Goal: Find specific page/section: Find specific page/section

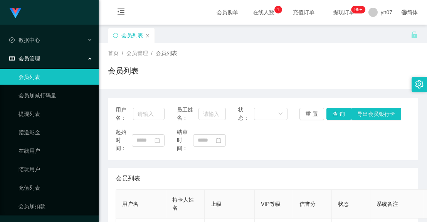
scroll to position [115, 0]
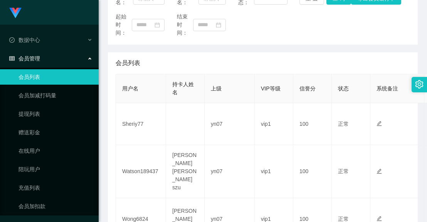
click at [375, 44] on div "用户名： 员工姓名： 状态： 重 置 查 询 导出会员银行卡 起始时间： 结束时间：" at bounding box center [263, 14] width 310 height 62
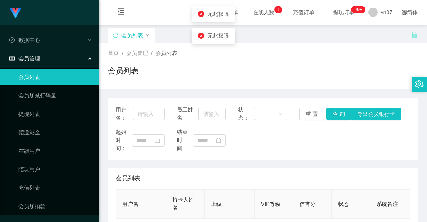
scroll to position [102, 0]
